Goal: Information Seeking & Learning: Check status

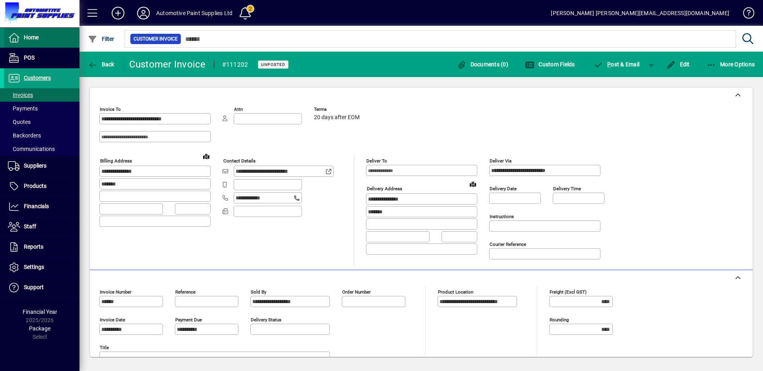
click at [46, 32] on span at bounding box center [41, 37] width 75 height 19
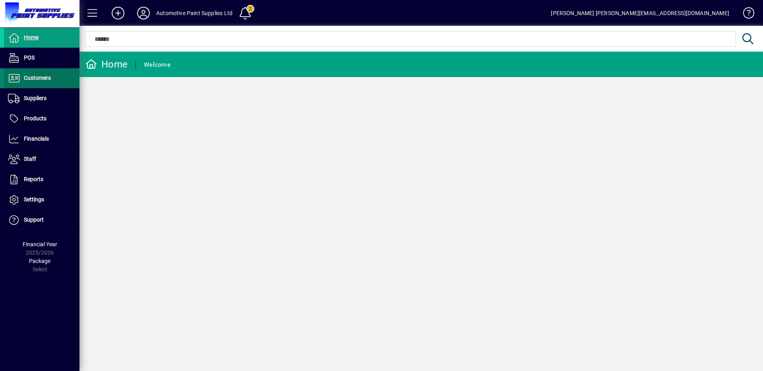
click at [46, 77] on span "Customers" at bounding box center [37, 78] width 27 height 6
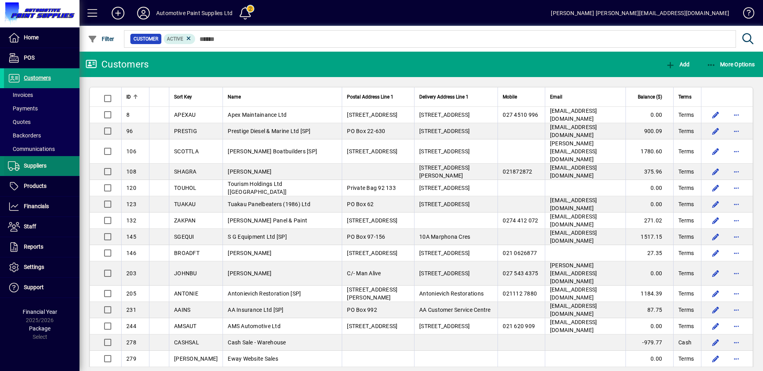
click at [48, 170] on span at bounding box center [41, 166] width 75 height 19
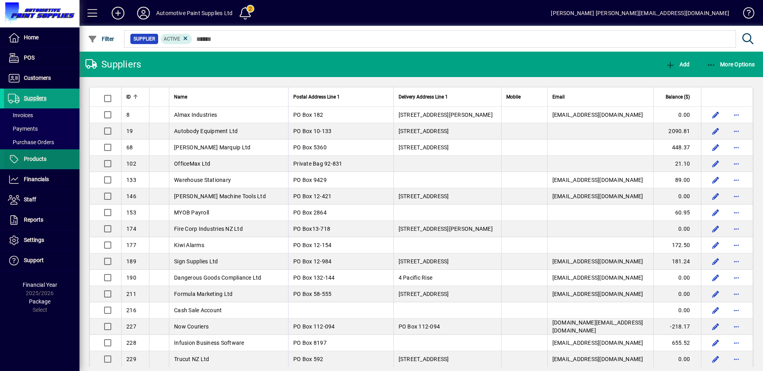
click at [46, 151] on span at bounding box center [41, 159] width 75 height 19
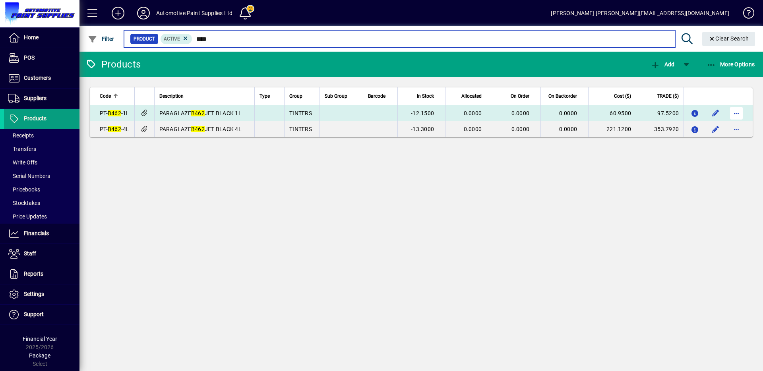
type input "****"
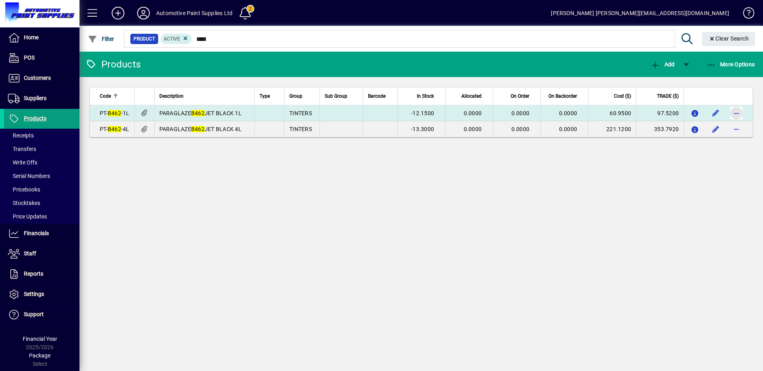
click at [737, 113] on span "button" at bounding box center [736, 113] width 19 height 19
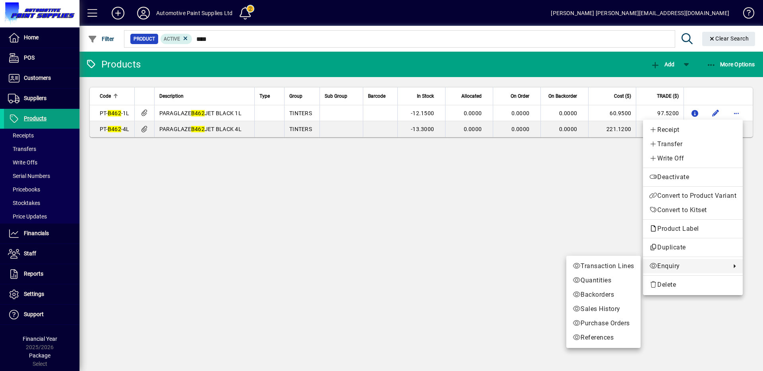
click at [668, 262] on span "Enquiry" at bounding box center [687, 266] width 77 height 10
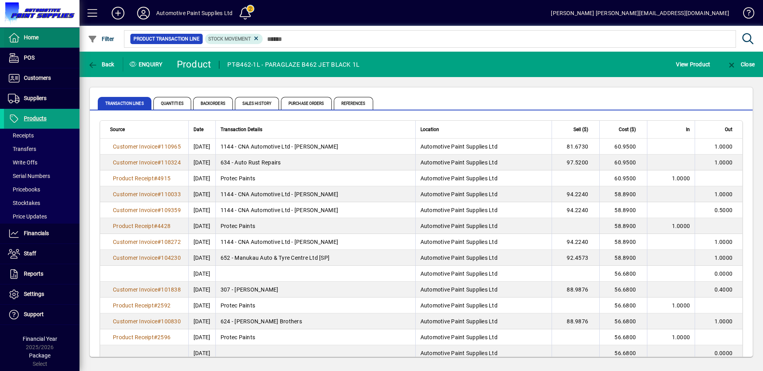
click at [39, 36] on span "Home" at bounding box center [31, 37] width 15 height 6
